Goal: Task Accomplishment & Management: Use online tool/utility

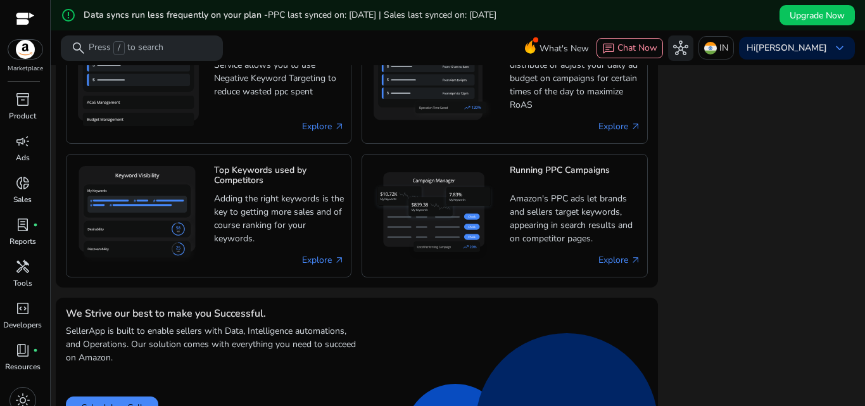
scroll to position [1232, 0]
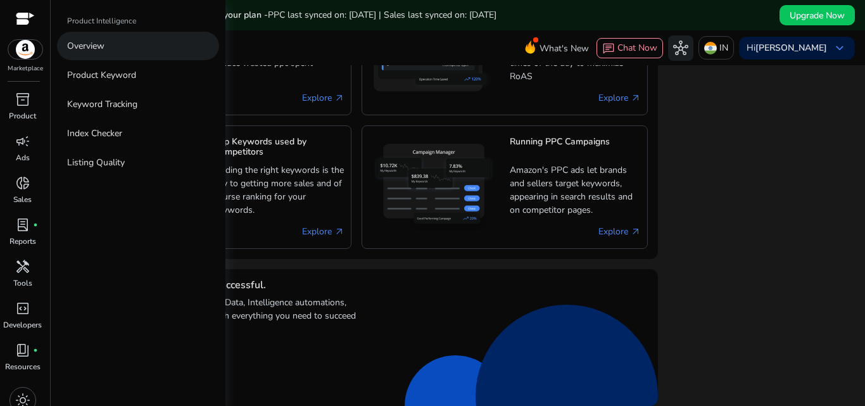
click at [90, 46] on p "Overview" at bounding box center [85, 45] width 37 height 13
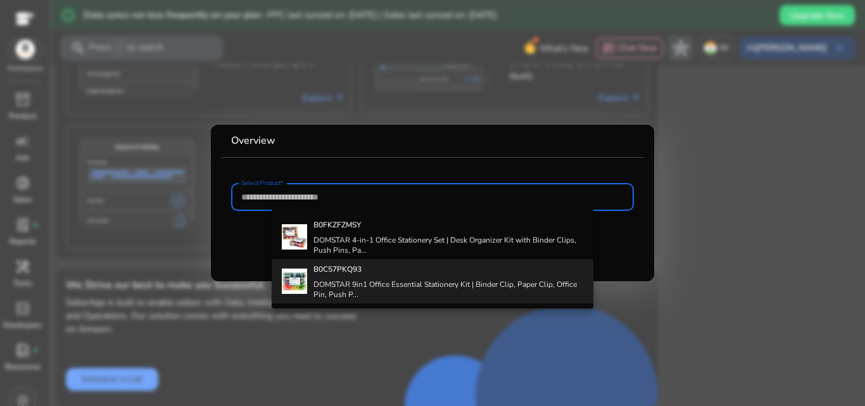
click at [379, 275] on div "B0C57PKQ93 DOMSTAR 9in1 Office Essential Stationery Kit | Binder Clip, Paper Cl…" at bounding box center [448, 281] width 270 height 44
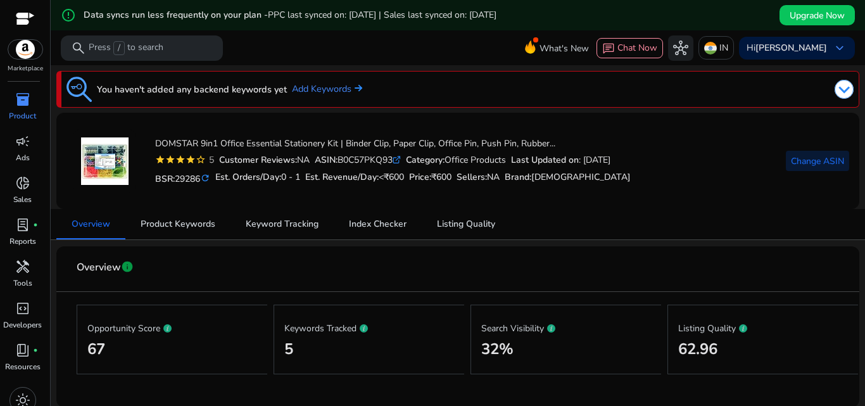
click at [829, 160] on span "Change ASIN" at bounding box center [817, 161] width 53 height 13
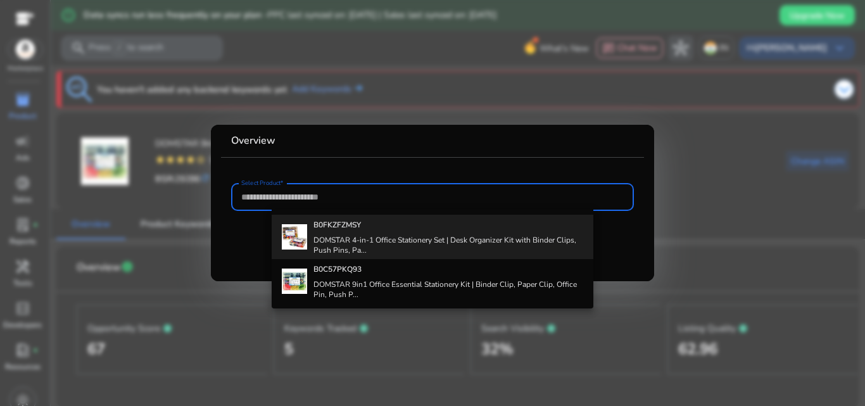
click at [369, 246] on h4 "DOMSTAR 4-in-1 Office Stationery Set | Desk Organizer Kit with Binder Clips, Pu…" at bounding box center [448, 245] width 270 height 20
type input "**********"
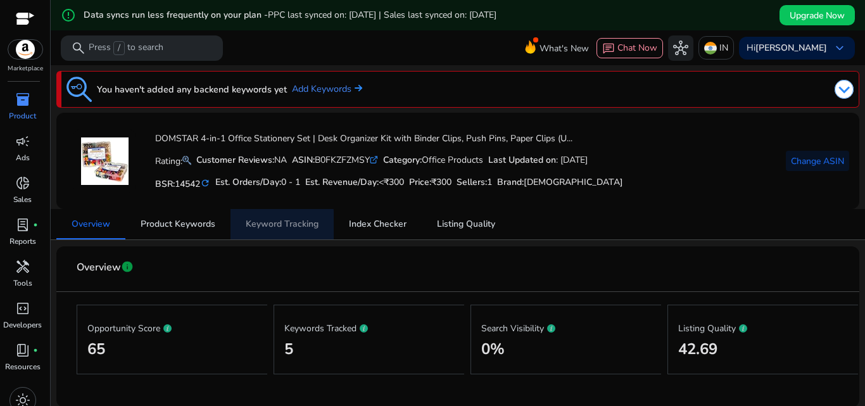
click at [253, 225] on span "Keyword Tracking" at bounding box center [282, 224] width 73 height 9
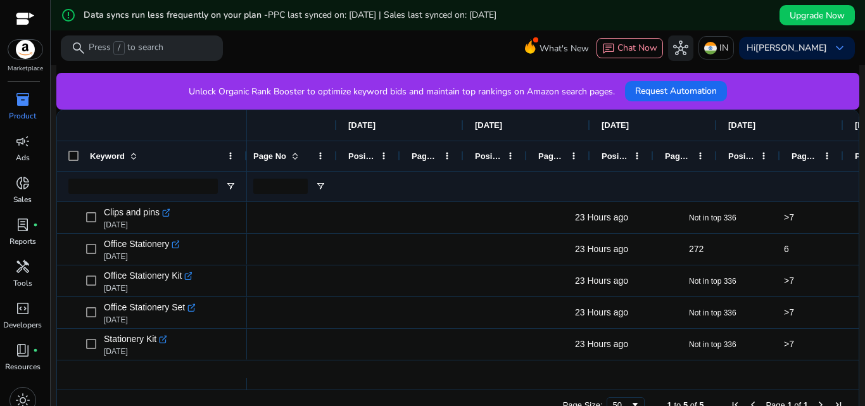
scroll to position [0, 531]
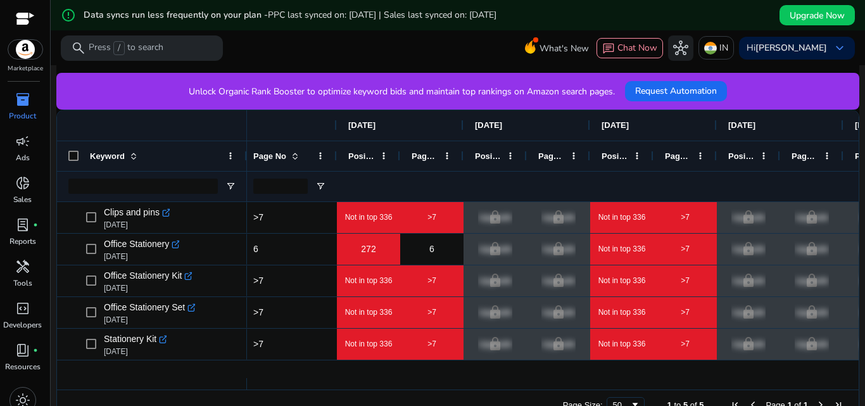
drag, startPoint x: 272, startPoint y: 391, endPoint x: 246, endPoint y: 388, distance: 26.2
click at [246, 388] on div "Drag here to set row groups Drag here to set column labels Keyword Keyword Attr…" at bounding box center [457, 265] width 803 height 311
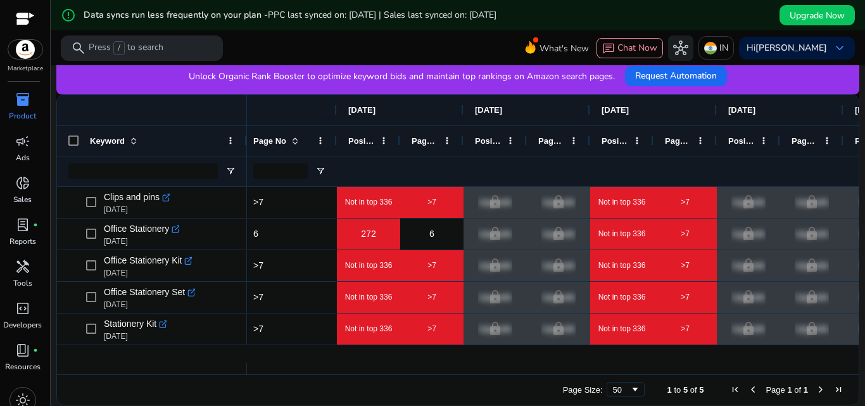
scroll to position [15, 0]
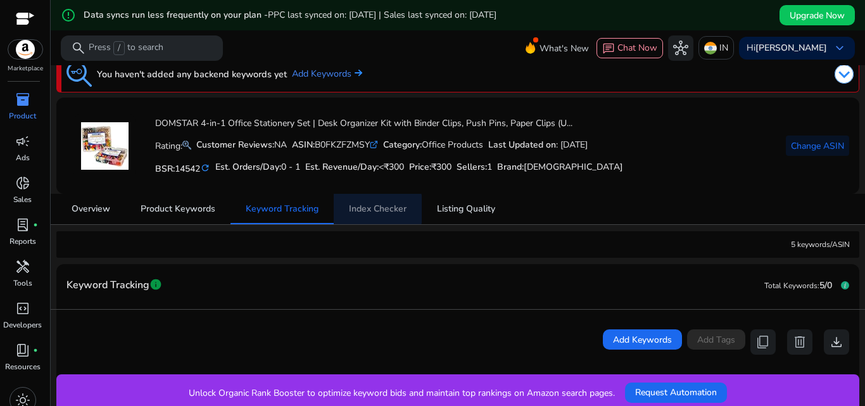
click at [376, 209] on span "Index Checker" at bounding box center [378, 209] width 58 height 9
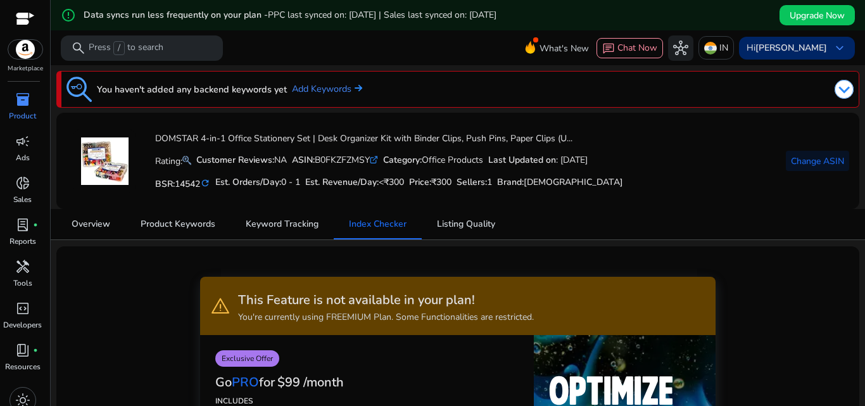
click at [839, 46] on span "keyboard_arrow_down" at bounding box center [839, 48] width 15 height 15
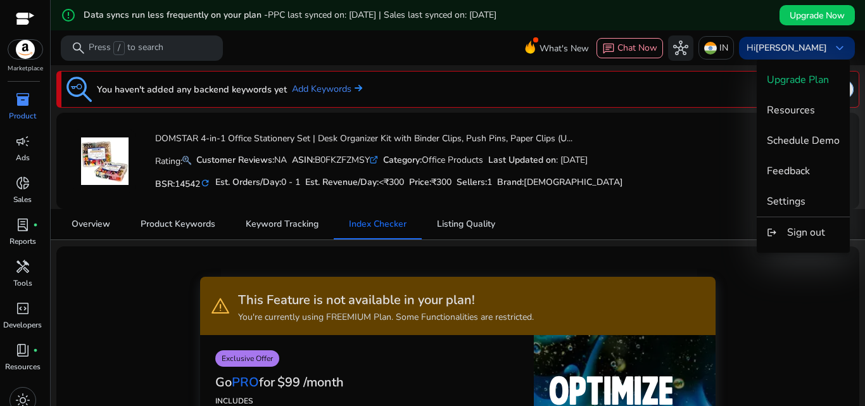
click at [839, 46] on div at bounding box center [432, 203] width 865 height 406
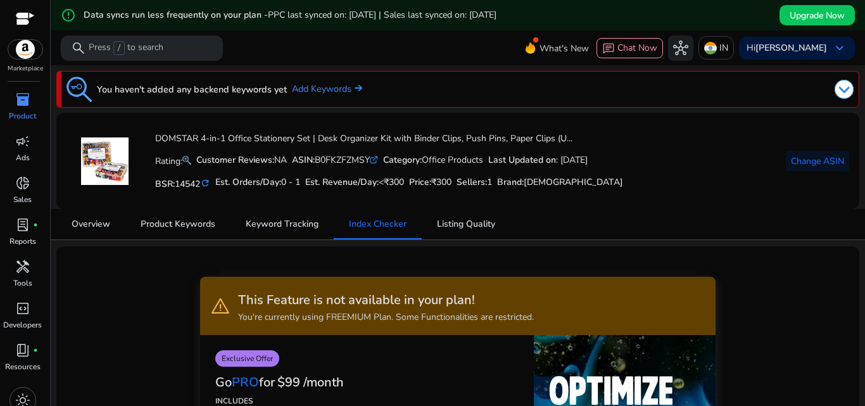
click at [839, 86] on img at bounding box center [844, 89] width 19 height 19
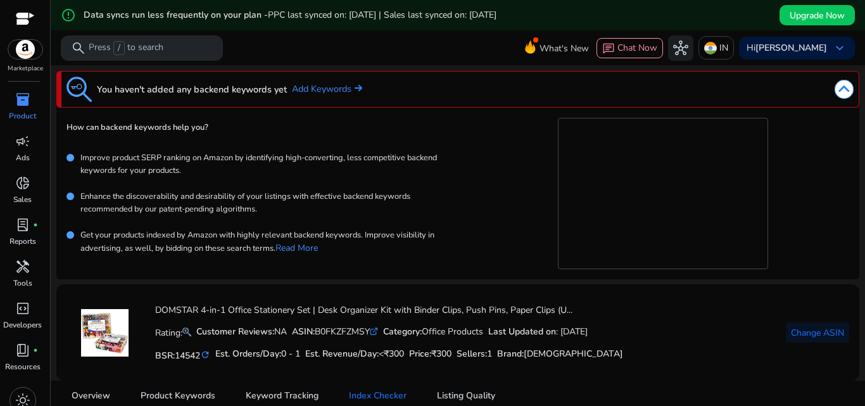
click at [844, 85] on img at bounding box center [844, 89] width 19 height 19
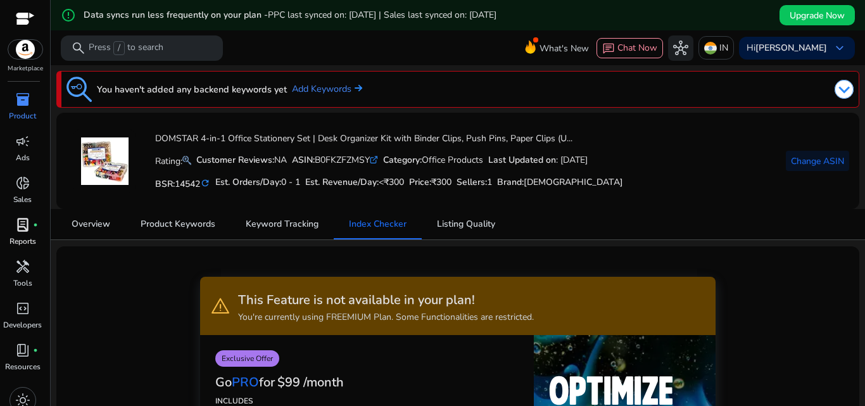
scroll to position [13, 0]
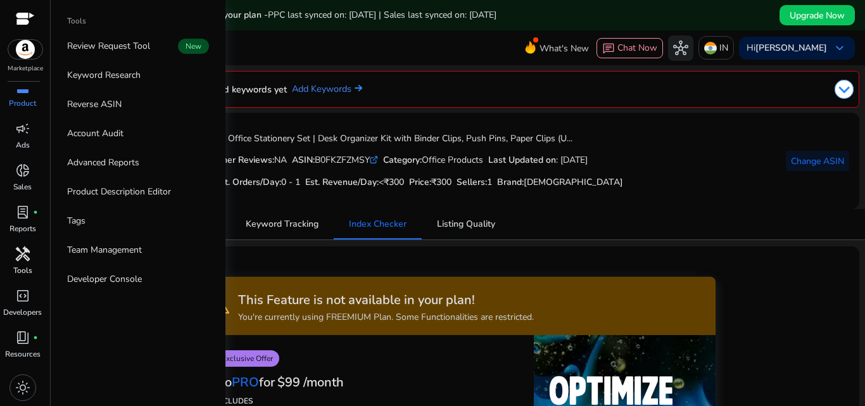
click at [28, 265] on p "Tools" at bounding box center [22, 270] width 19 height 11
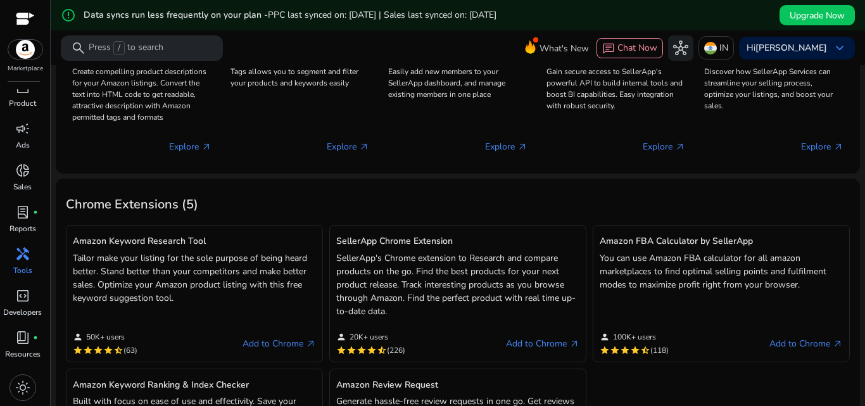
scroll to position [380, 0]
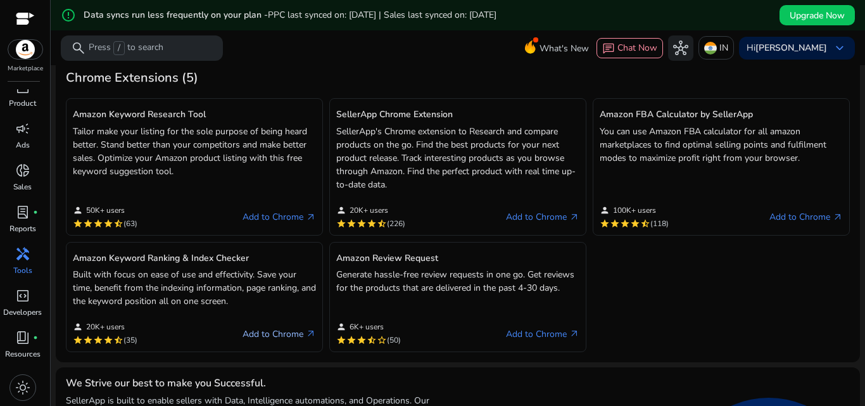
click at [268, 335] on link "Add to Chrome arrow_outward" at bounding box center [279, 333] width 73 height 15
click at [544, 216] on link "Add to Chrome arrow_outward" at bounding box center [542, 217] width 73 height 15
click at [523, 336] on link "Add to Chrome arrow_outward" at bounding box center [542, 333] width 73 height 15
